Goal: Task Accomplishment & Management: Manage account settings

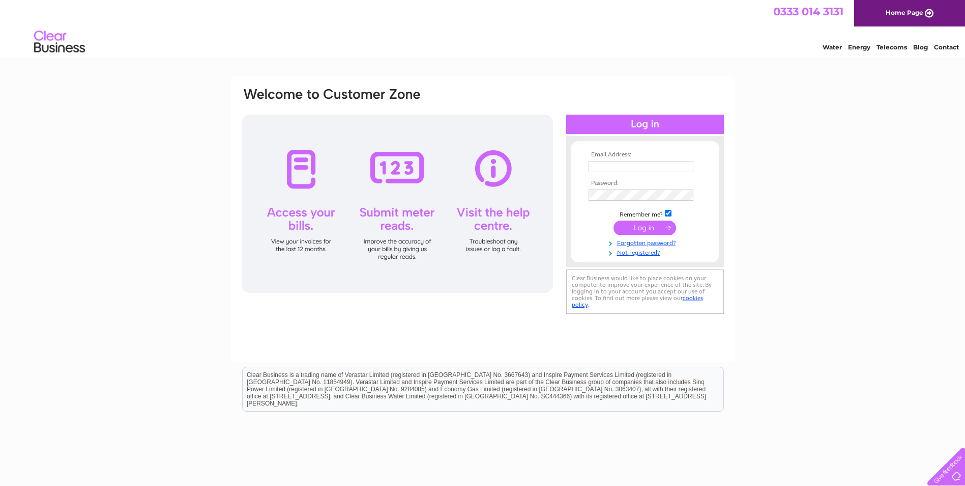
type input "centramoneen@outlook.com"
click at [657, 228] on input "submit" at bounding box center [645, 227] width 63 height 14
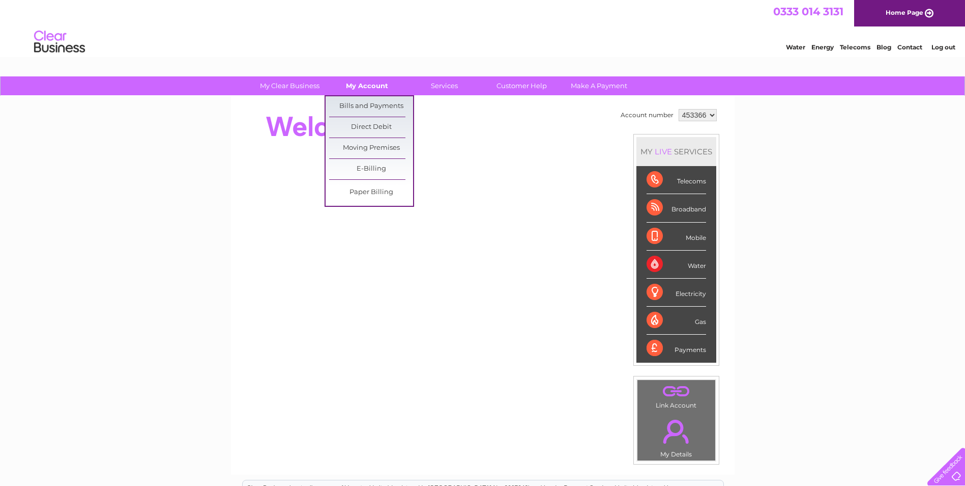
click at [362, 89] on link "My Account" at bounding box center [367, 85] width 84 height 19
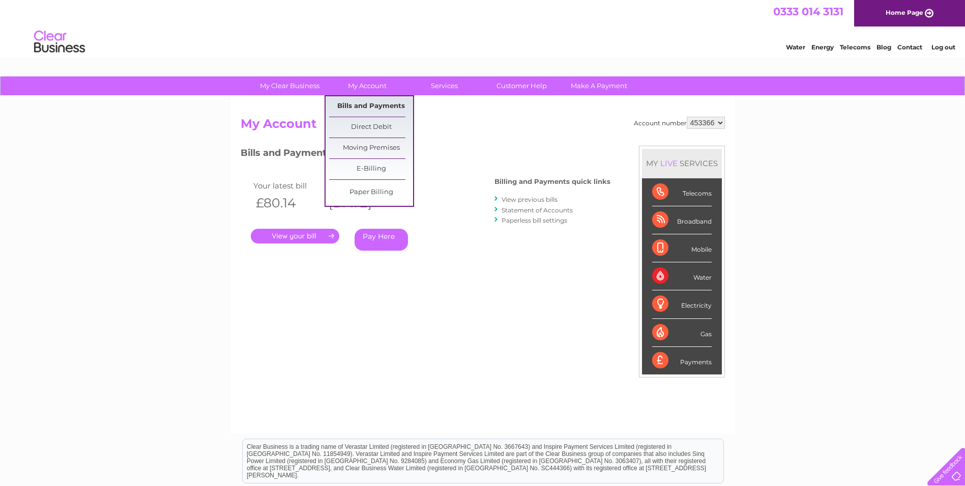
click at [362, 102] on link "Bills and Payments" at bounding box center [371, 106] width 84 height 20
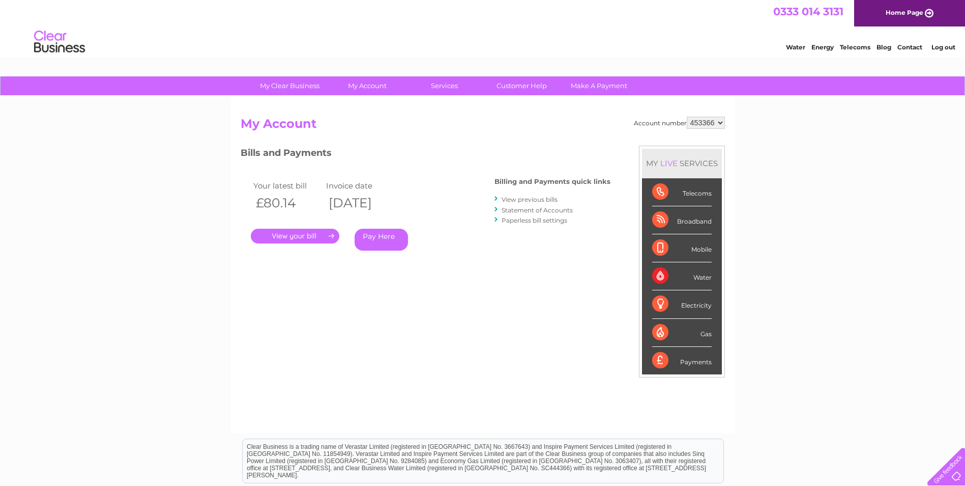
click at [319, 235] on link "." at bounding box center [295, 236] width 89 height 15
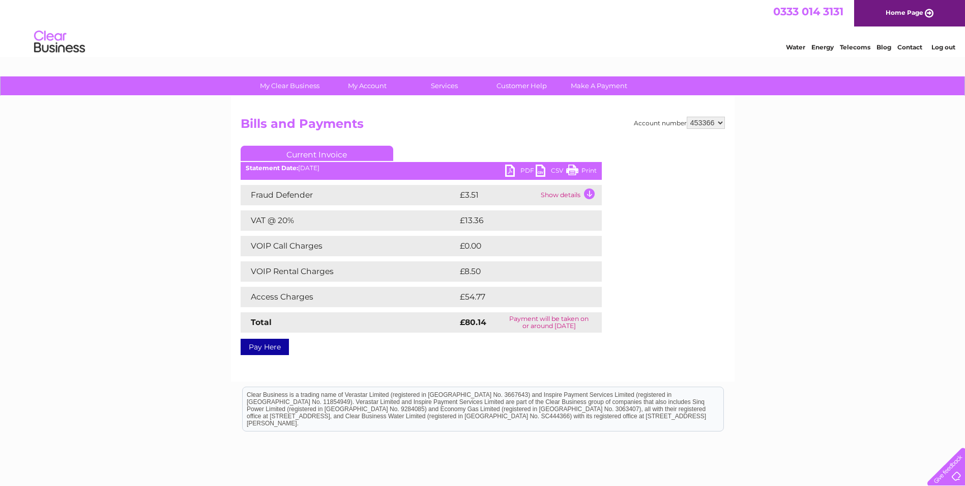
click at [526, 173] on link "PDF" at bounding box center [520, 171] width 31 height 15
